Goal: Register for event/course

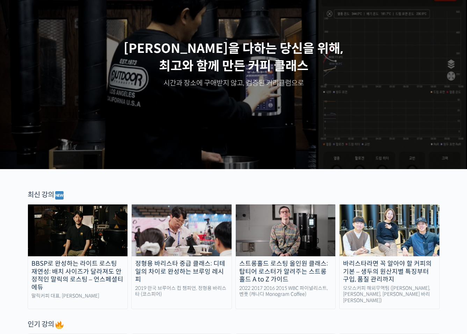
scroll to position [140, 0]
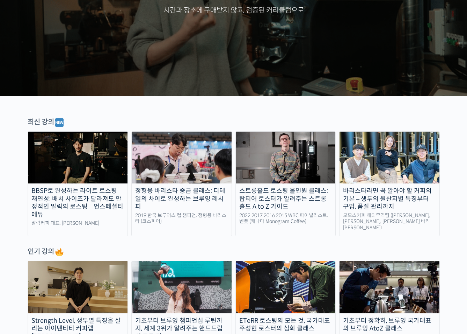
click at [184, 192] on div "정형용 바리스타 중급 클래스: 디테일의 차이로 완성하는 브루잉 레시피" at bounding box center [182, 199] width 100 height 24
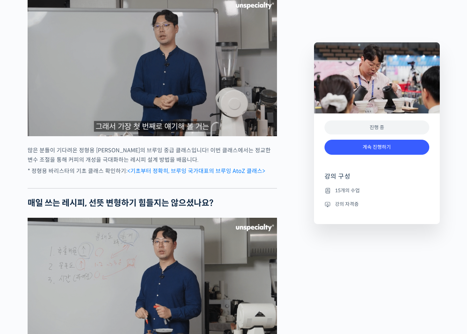
scroll to position [699, 0]
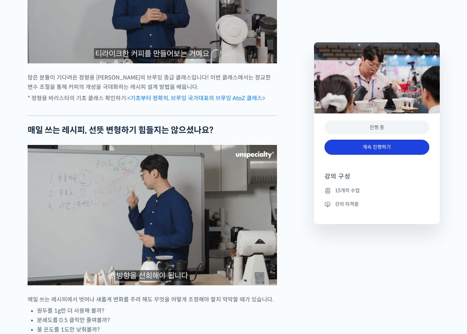
click at [373, 145] on link "계속 진행하기" at bounding box center [377, 146] width 105 height 15
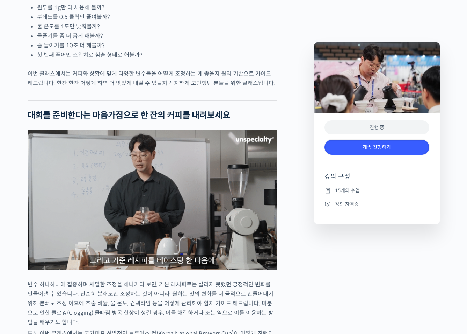
scroll to position [1014, 0]
